Goal: Task Accomplishment & Management: Manage account settings

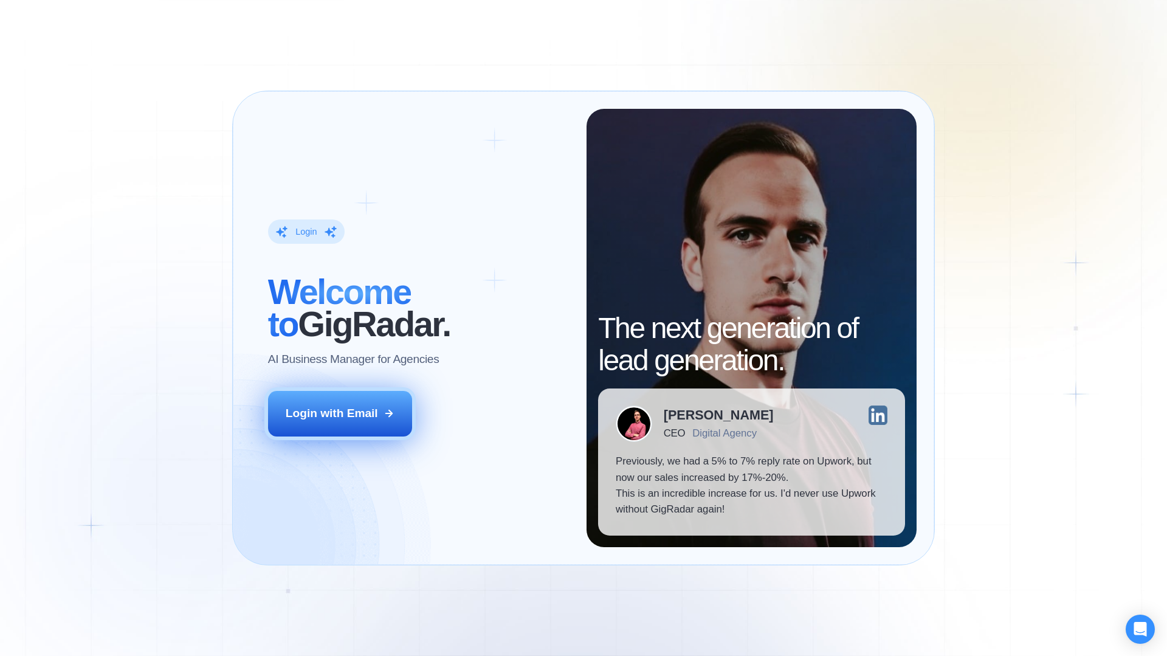
click at [387, 411] on icon at bounding box center [388, 413] width 11 height 11
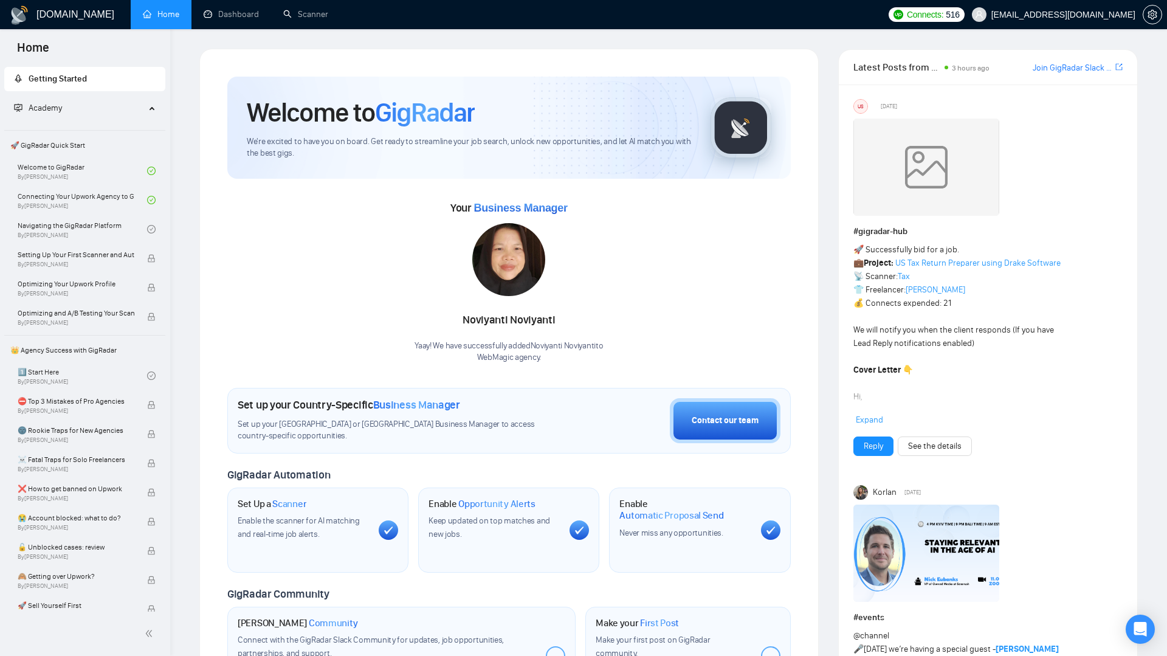
click at [572, 291] on div "Noviyanti Noviyanti Yaay! We have successfully added Noviyanti Noviyanti to Web…" at bounding box center [508, 293] width 188 height 140
click at [1145, 12] on span "setting" at bounding box center [1152, 15] width 18 height 10
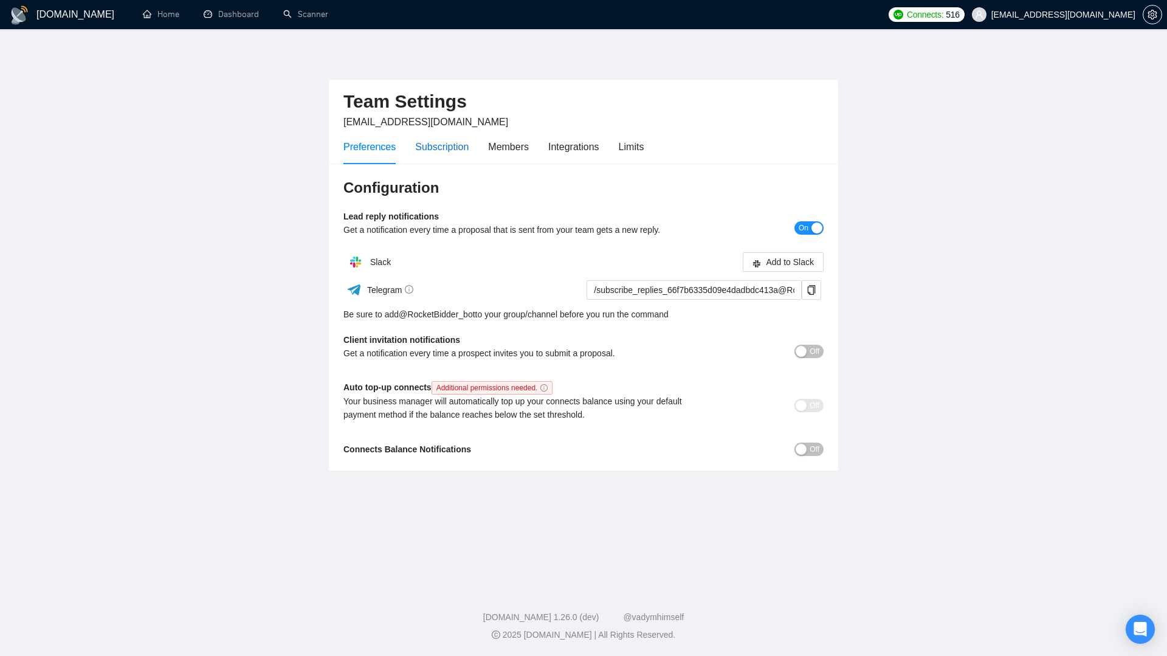
click at [463, 151] on div "Subscription" at bounding box center [441, 146] width 53 height 15
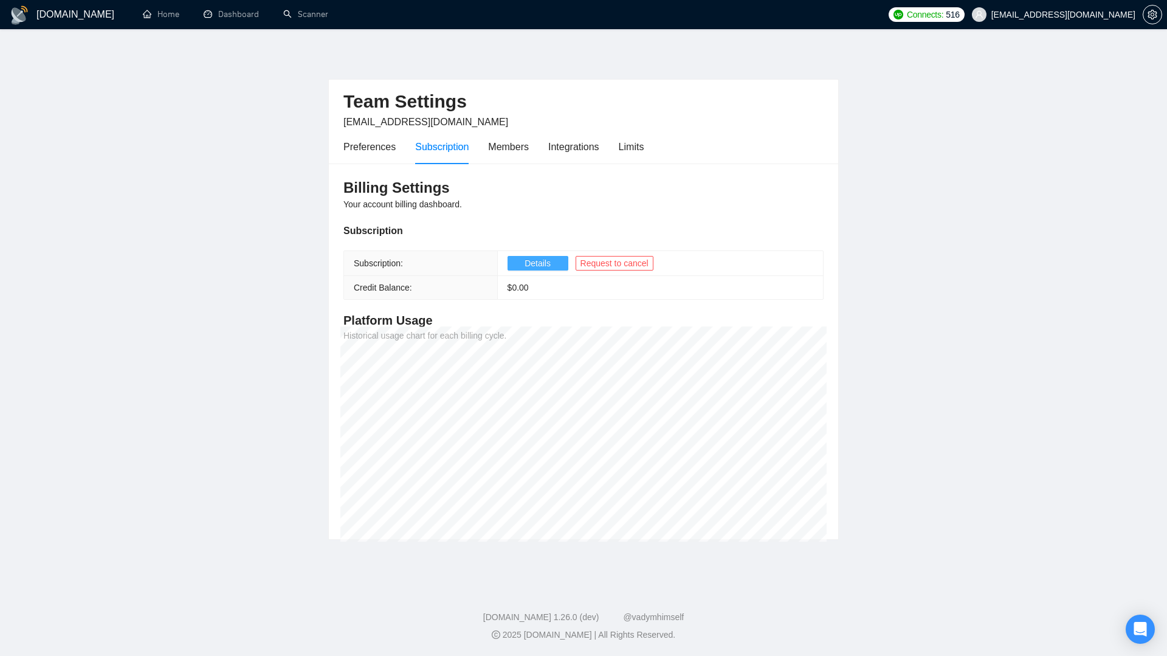
click at [549, 265] on span "Details" at bounding box center [537, 262] width 26 height 13
click at [552, 264] on button "Details" at bounding box center [537, 263] width 61 height 15
